Goal: Task Accomplishment & Management: Complete application form

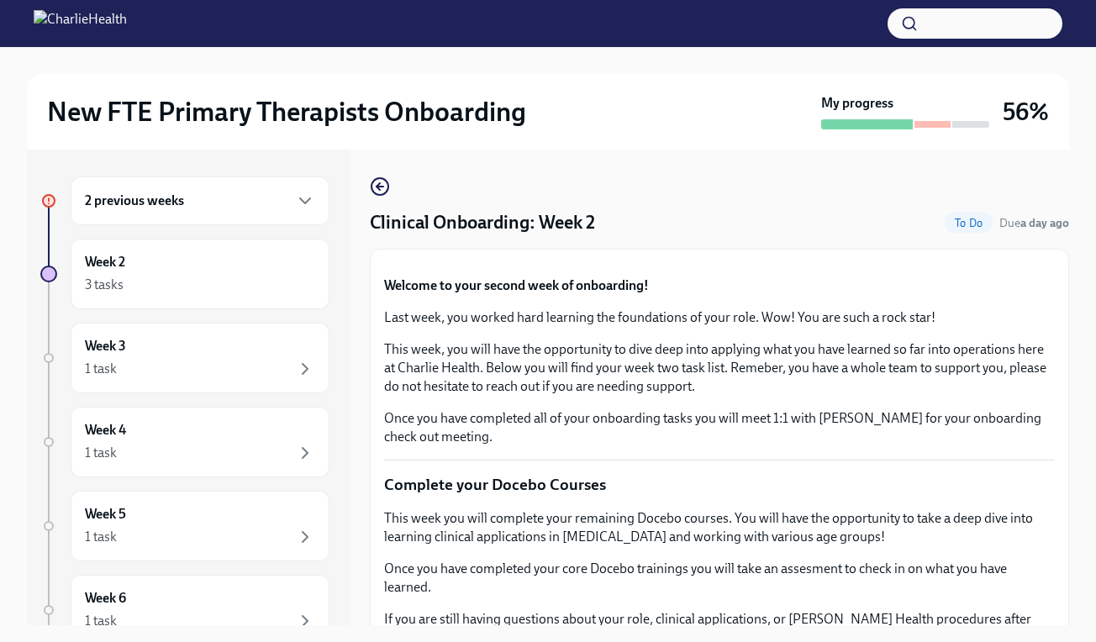
scroll to position [1465, 0]
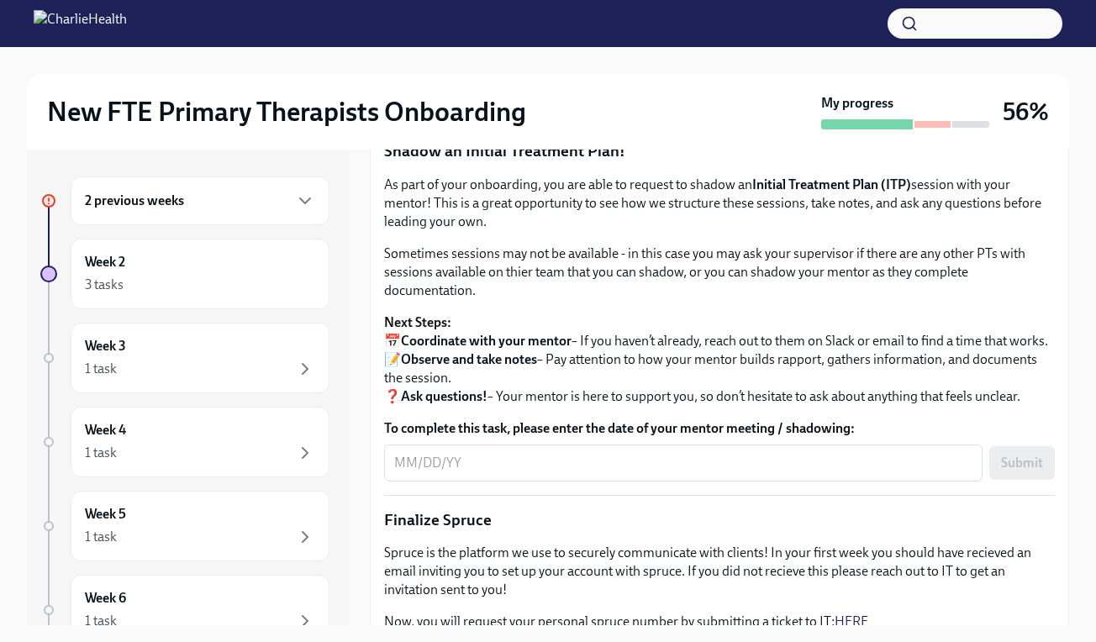
click at [506, 57] on span "Upload Mock Treatment Plan" at bounding box center [489, 48] width 186 height 17
click at [0, 0] on input "Upload Mock Treatment Plan" at bounding box center [0, 0] width 0 height 0
click at [487, 57] on span "Upload Mock Treatment Plan" at bounding box center [489, 48] width 186 height 17
click at [0, 0] on input "Upload Mock Treatment Plan" at bounding box center [0, 0] width 0 height 0
click at [550, 104] on span "I have completed my Mock Treatment Plan" at bounding box center [519, 95] width 247 height 17
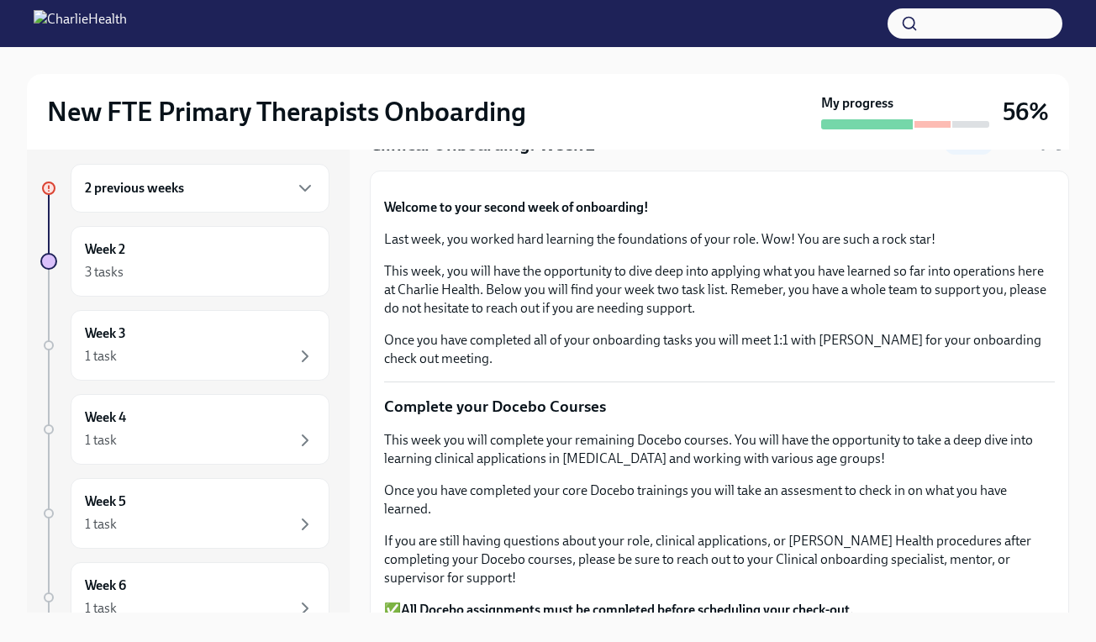
scroll to position [0, 0]
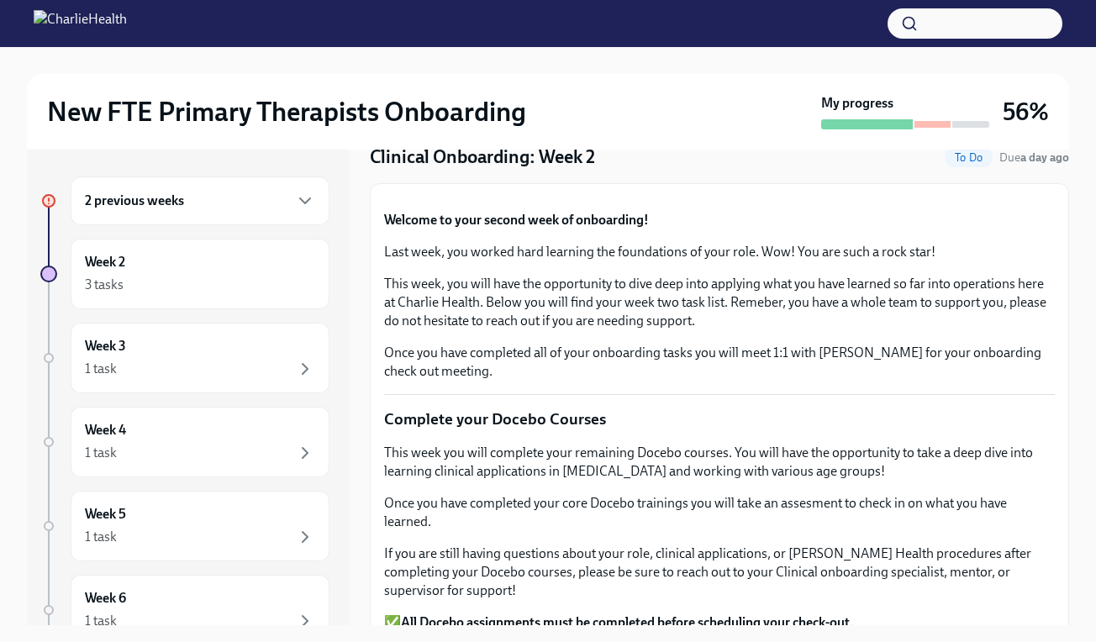
click at [228, 207] on div "2 previous weeks" at bounding box center [200, 201] width 230 height 20
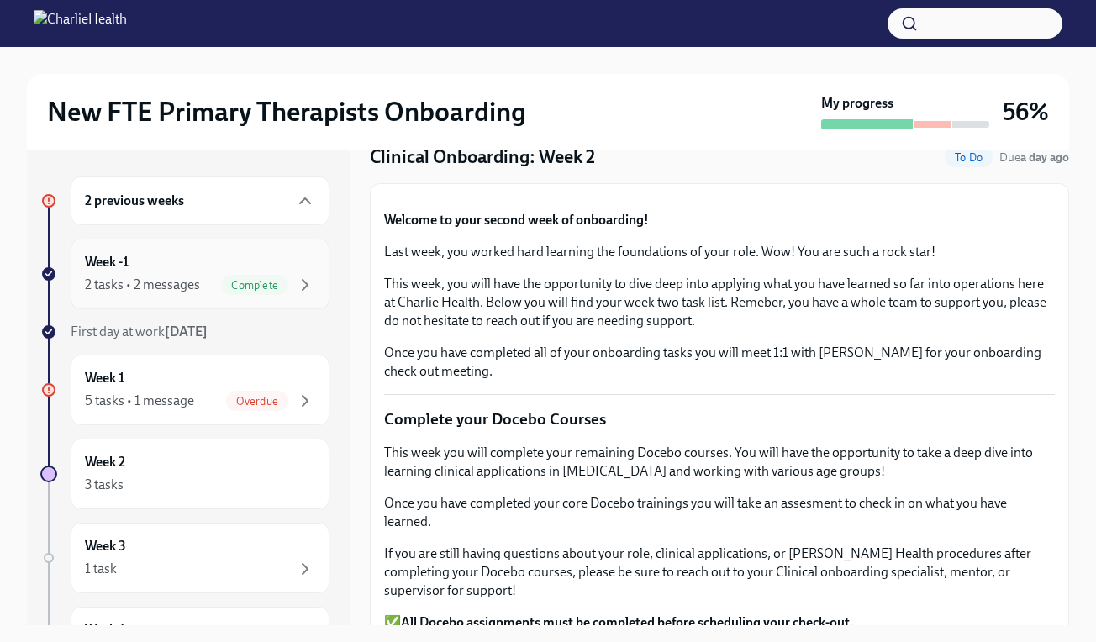
click at [184, 263] on div "Week -1 2 tasks • 2 messages Complete" at bounding box center [200, 274] width 230 height 42
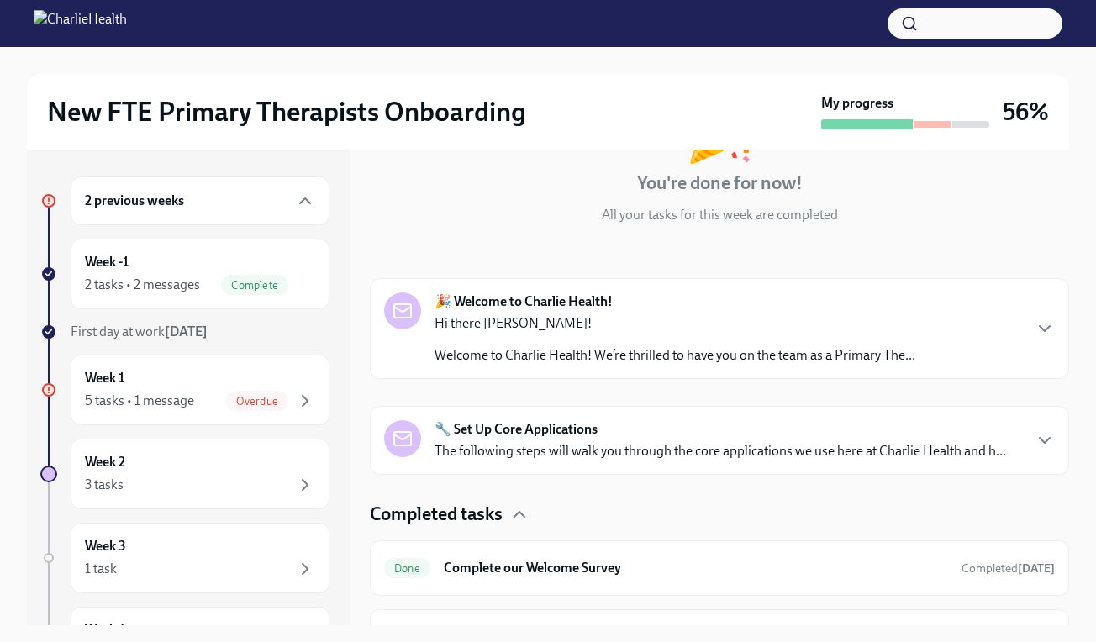
scroll to position [188, 0]
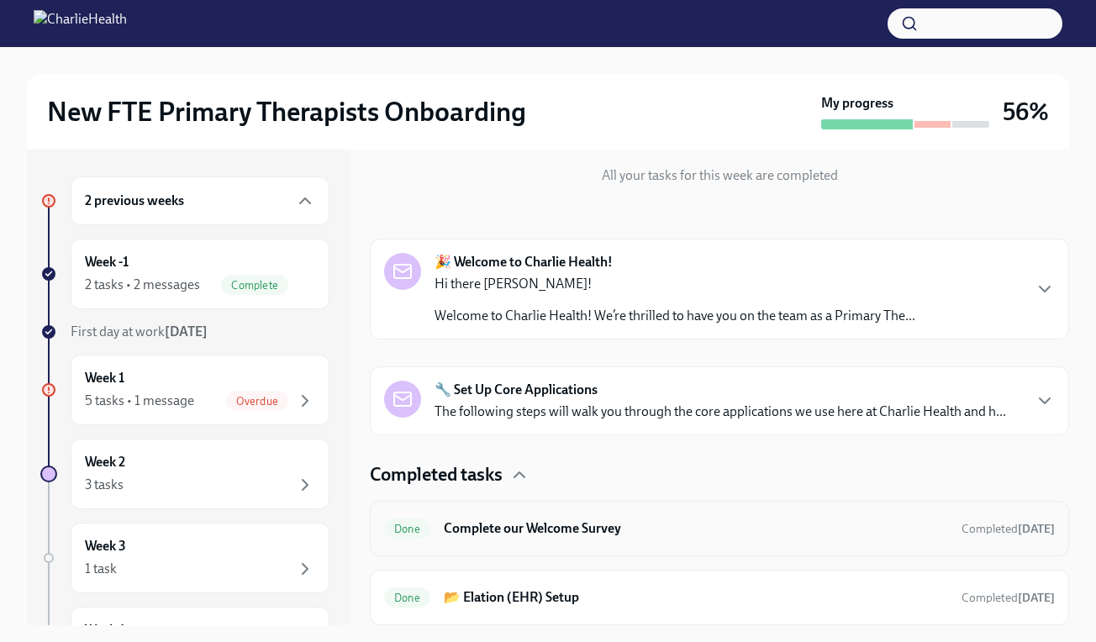
click at [872, 533] on h6 "Complete our Welcome Survey" at bounding box center [696, 528] width 504 height 18
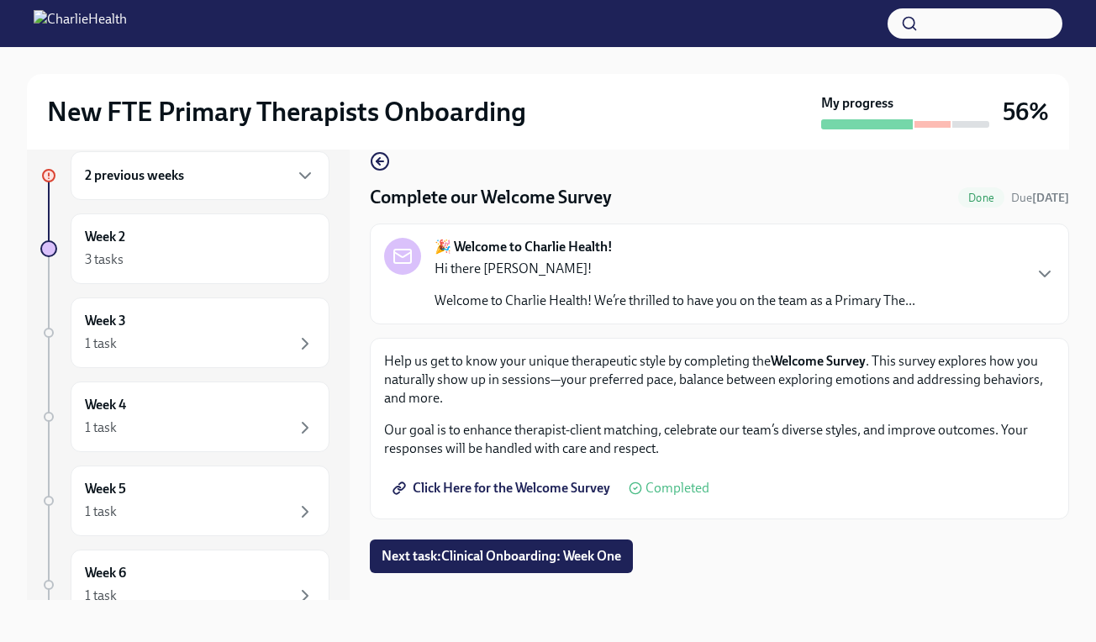
scroll to position [30, 0]
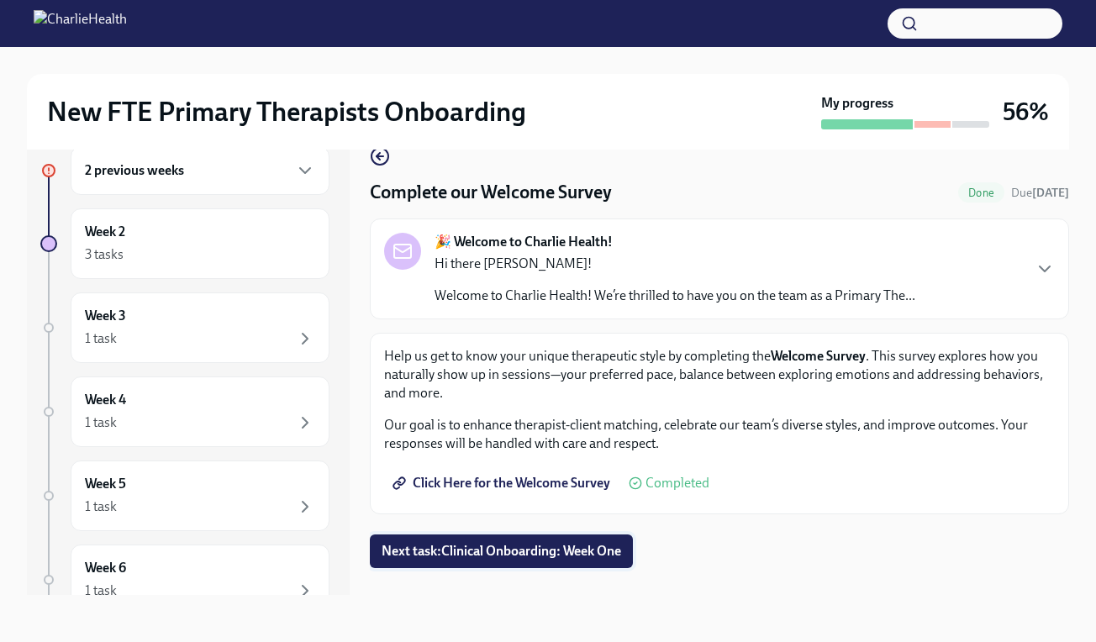
click at [525, 550] on span "Next task : Clinical Onboarding: Week One" at bounding box center [502, 551] width 240 height 17
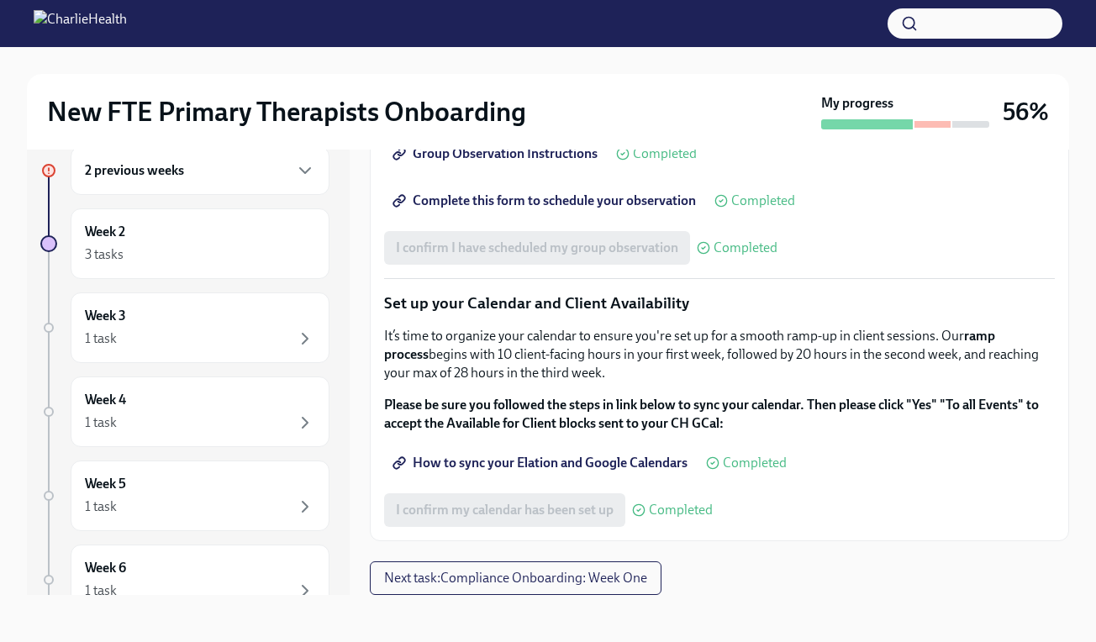
scroll to position [2454, 0]
click at [619, 582] on span "Next task : Compliance Onboarding: Week One" at bounding box center [515, 578] width 263 height 17
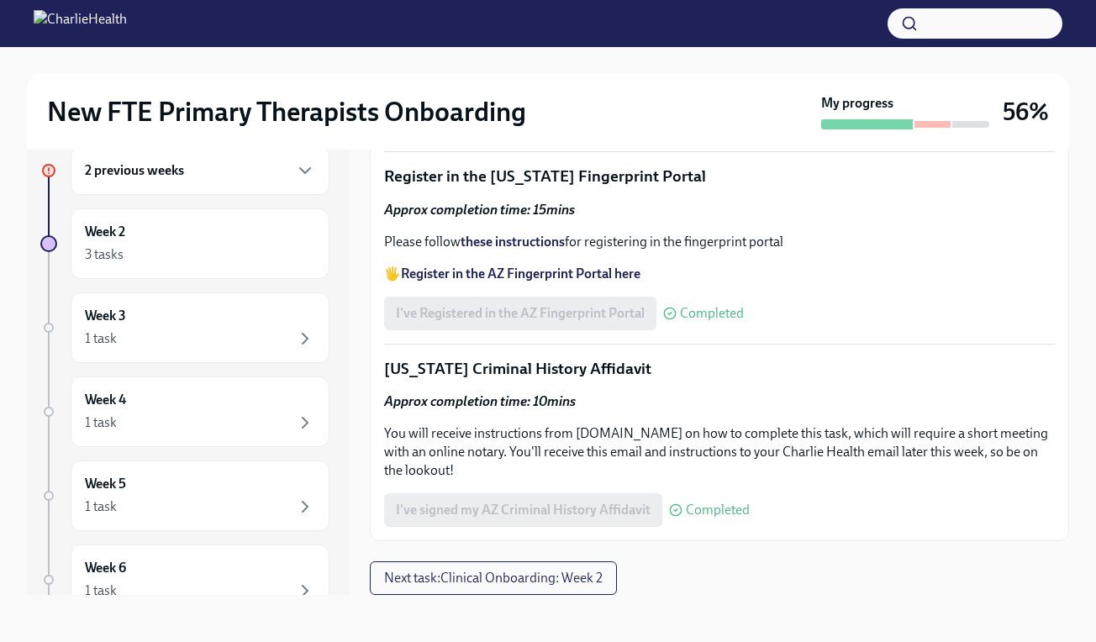
scroll to position [2299, 0]
click at [576, 572] on span "Next task : Clinical Onboarding: Week 2" at bounding box center [493, 578] width 219 height 17
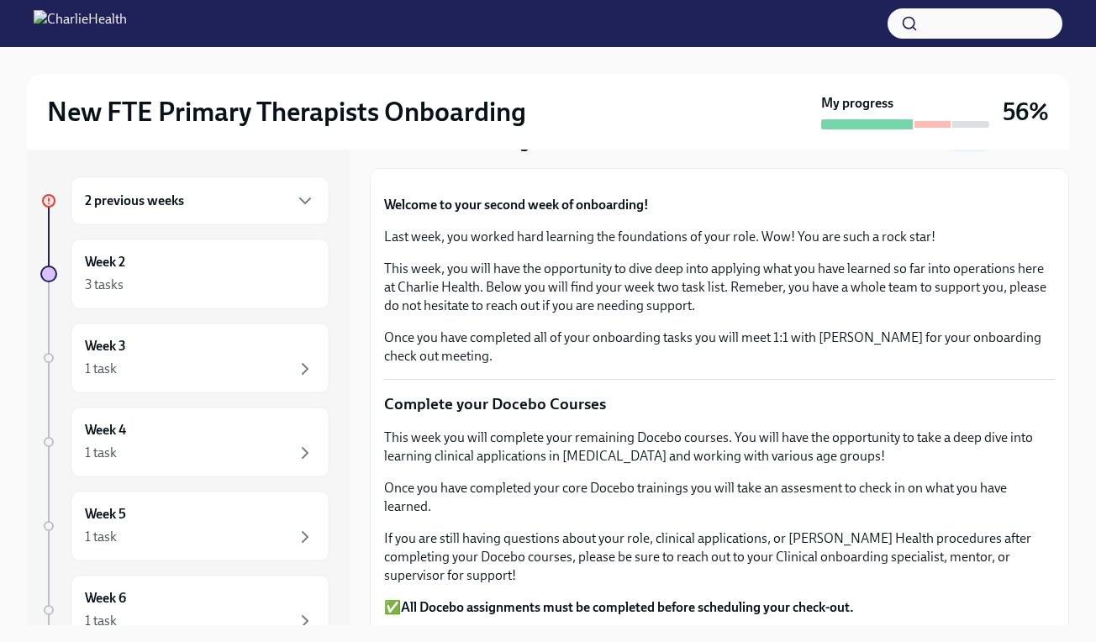
click at [183, 209] on h6 "2 previous weeks" at bounding box center [134, 201] width 99 height 18
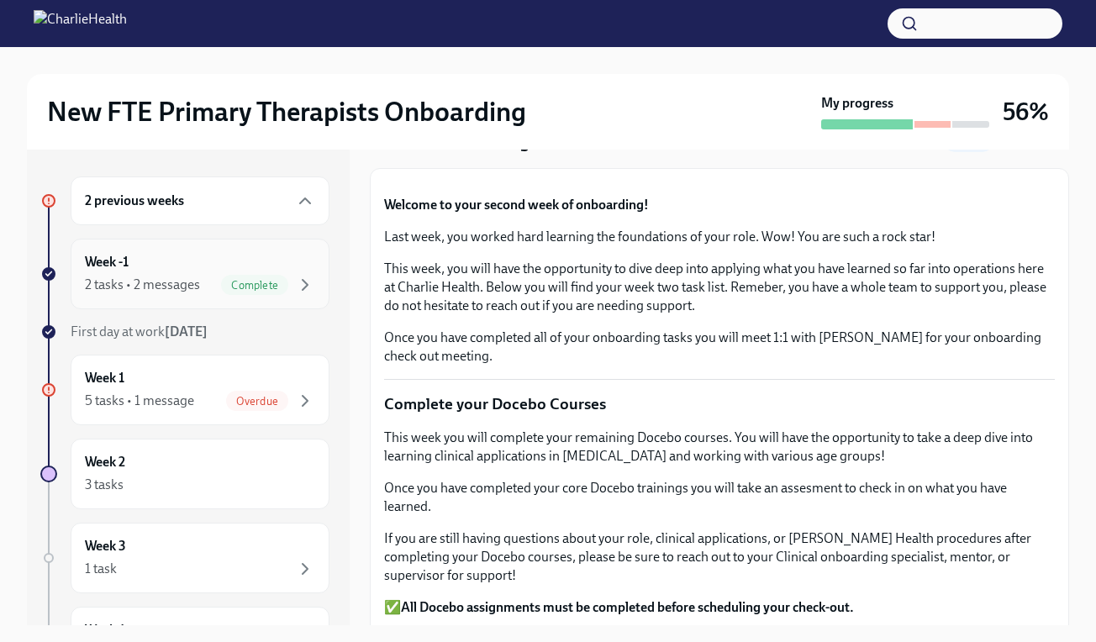
click at [171, 279] on div "2 tasks • 2 messages" at bounding box center [142, 285] width 115 height 18
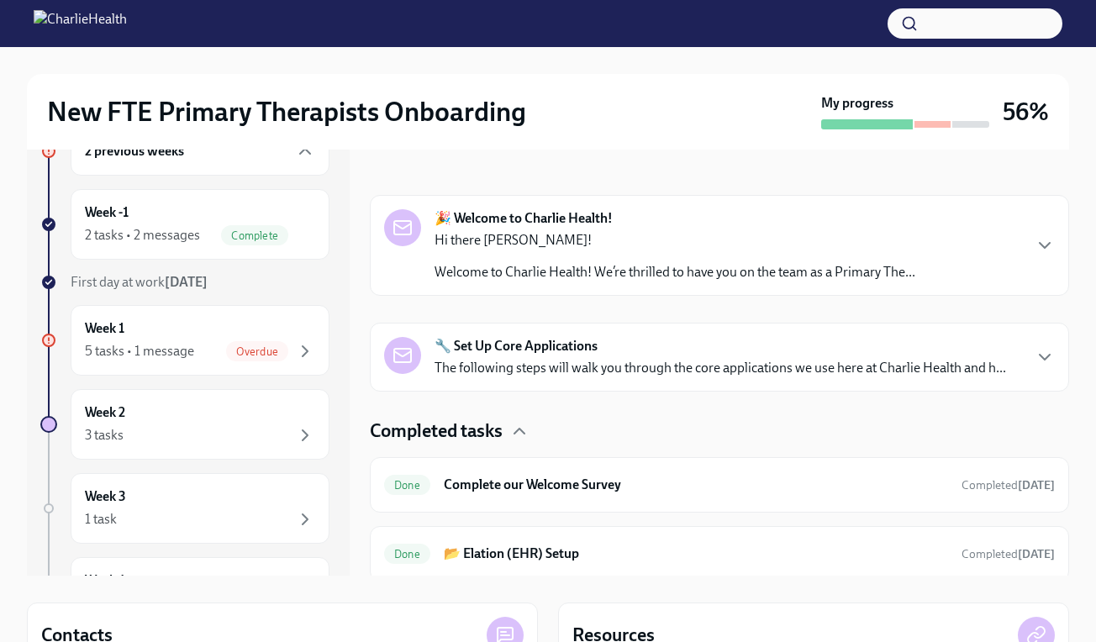
scroll to position [48, 0]
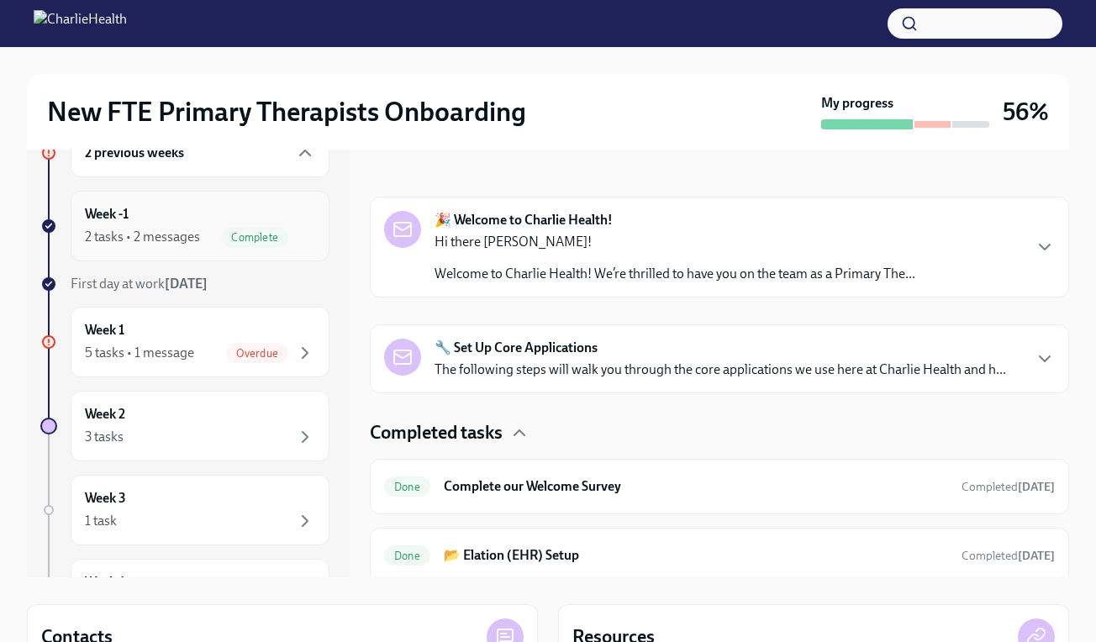
click at [242, 222] on div "Week -1 2 tasks • 2 messages Complete" at bounding box center [200, 226] width 230 height 42
click at [236, 329] on div "Week 1 5 tasks • 1 message Overdue" at bounding box center [200, 342] width 230 height 42
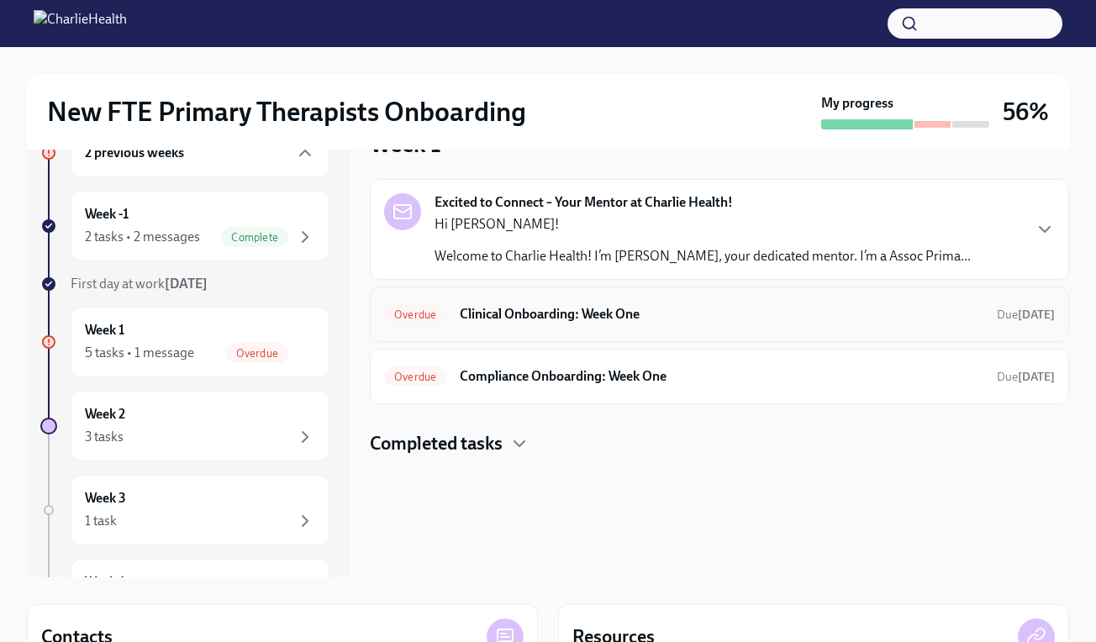
click at [614, 322] on h6 "Clinical Onboarding: Week One" at bounding box center [722, 314] width 524 height 18
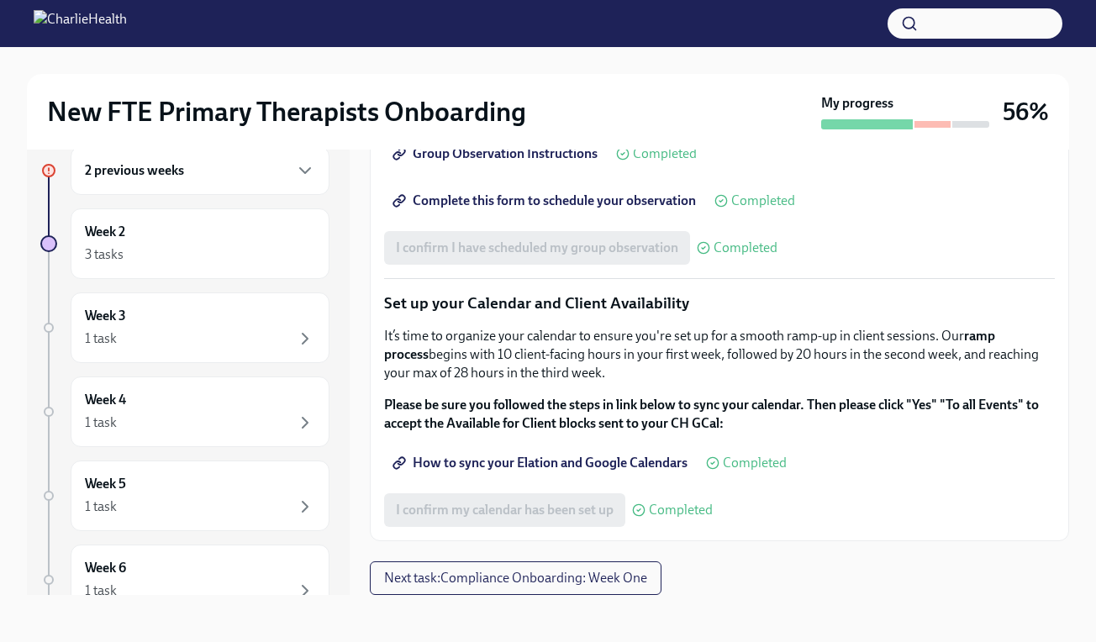
scroll to position [2323, 0]
click at [502, 209] on span "Complete this form to schedule your observation" at bounding box center [546, 200] width 300 height 17
click at [619, 585] on span "Next task : Compliance Onboarding: Week One" at bounding box center [515, 578] width 263 height 17
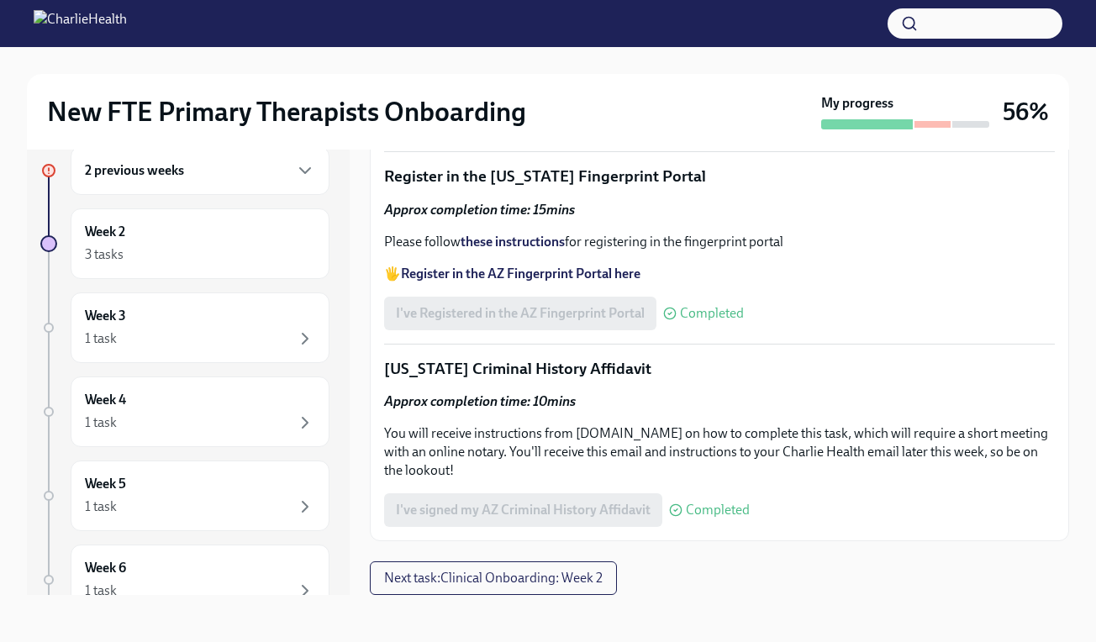
scroll to position [2299, 0]
click at [571, 582] on span "Next task : Clinical Onboarding: Week 2" at bounding box center [493, 578] width 219 height 17
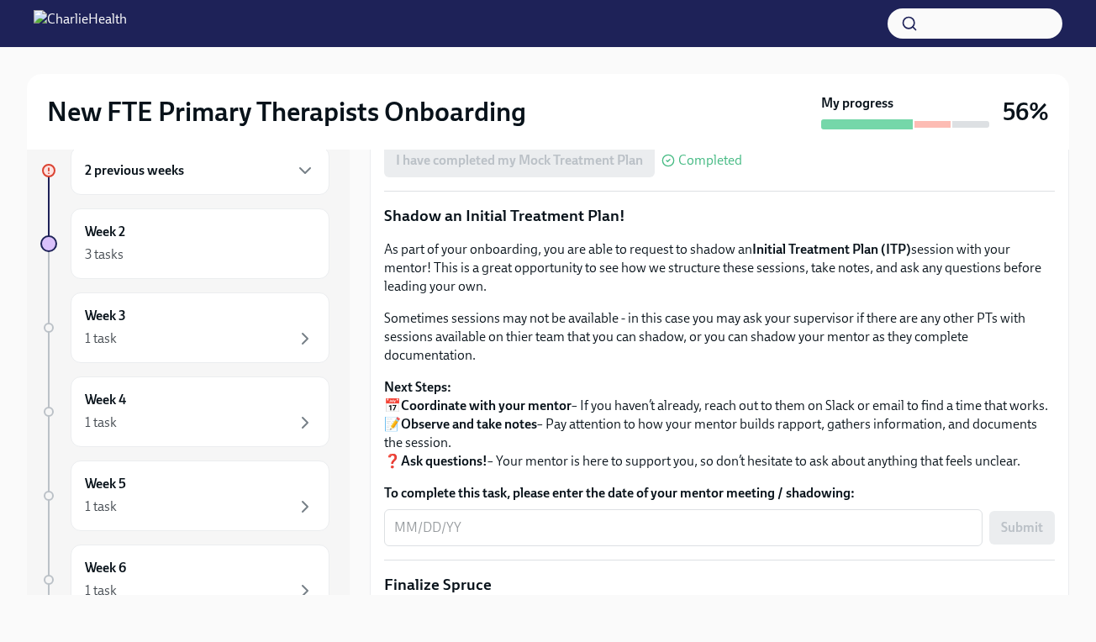
scroll to position [1368, 0]
